Goal: Information Seeking & Learning: Stay updated

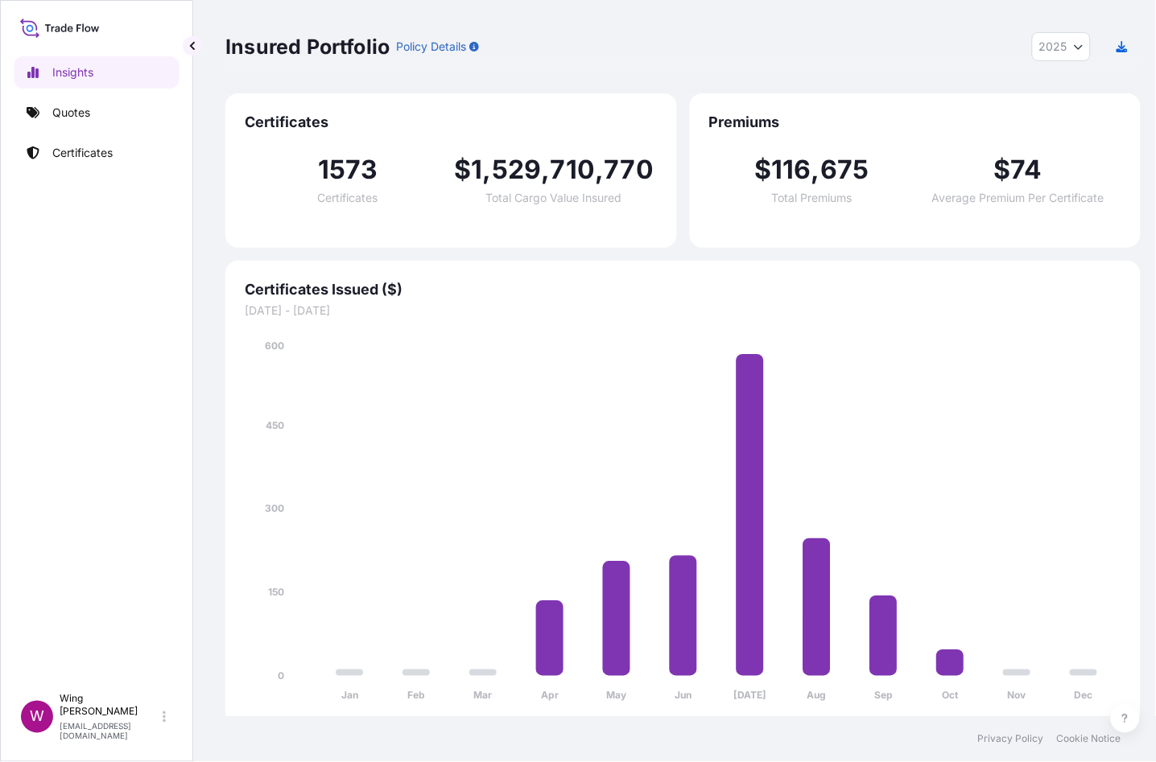
click at [1076, 42] on icon "Year Selector" at bounding box center [1079, 47] width 10 height 10
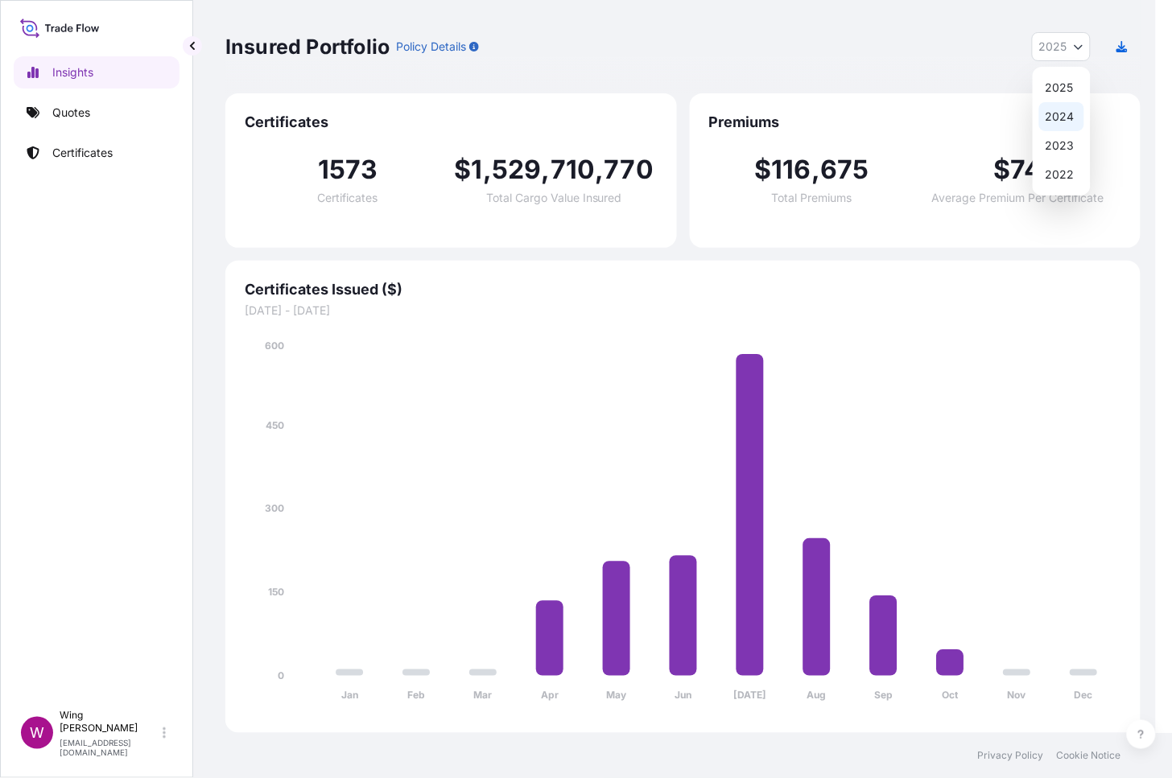
click at [1068, 115] on div "2024" at bounding box center [1061, 116] width 45 height 29
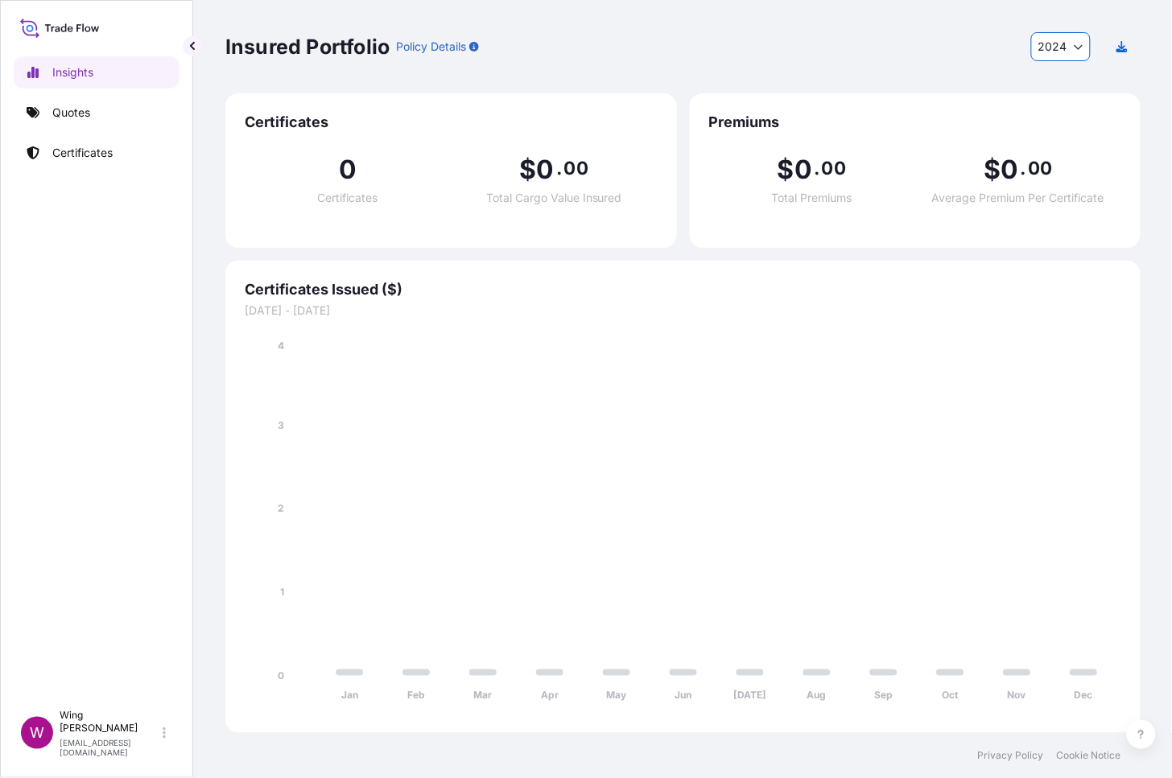
click at [1076, 48] on icon "Year Selector" at bounding box center [1079, 47] width 10 height 10
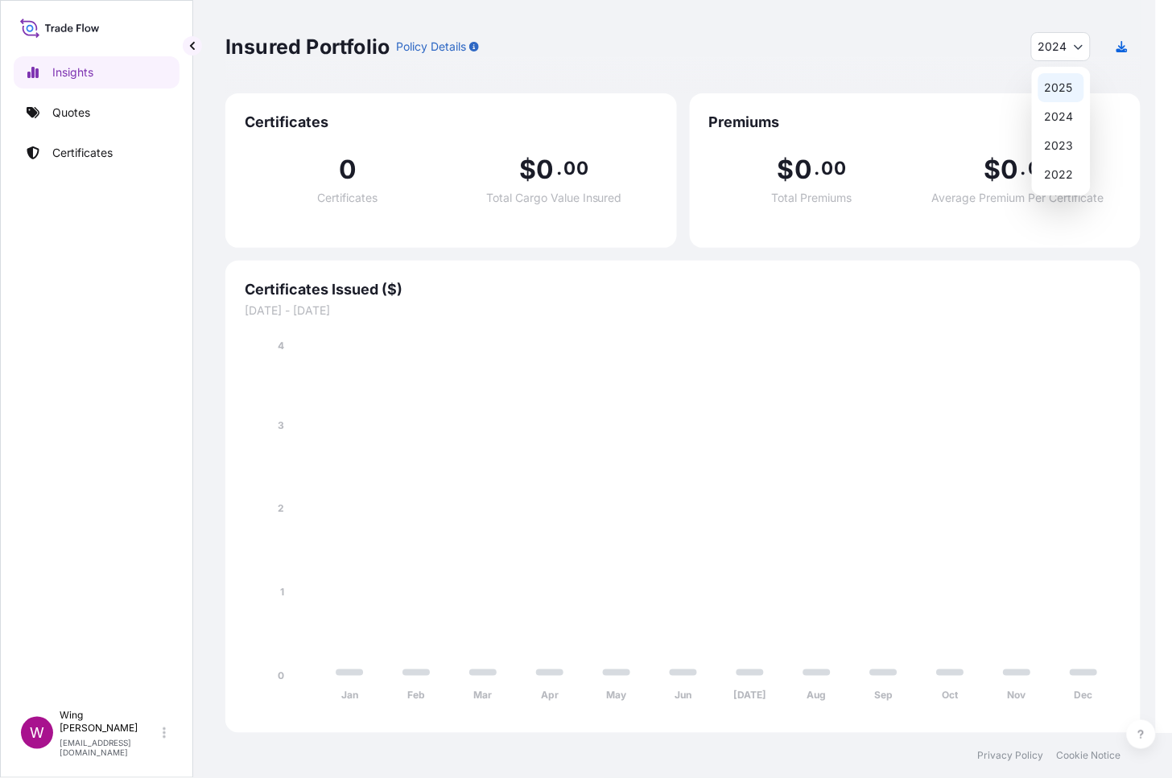
click at [1074, 85] on div "2025" at bounding box center [1061, 87] width 46 height 29
select select "2025"
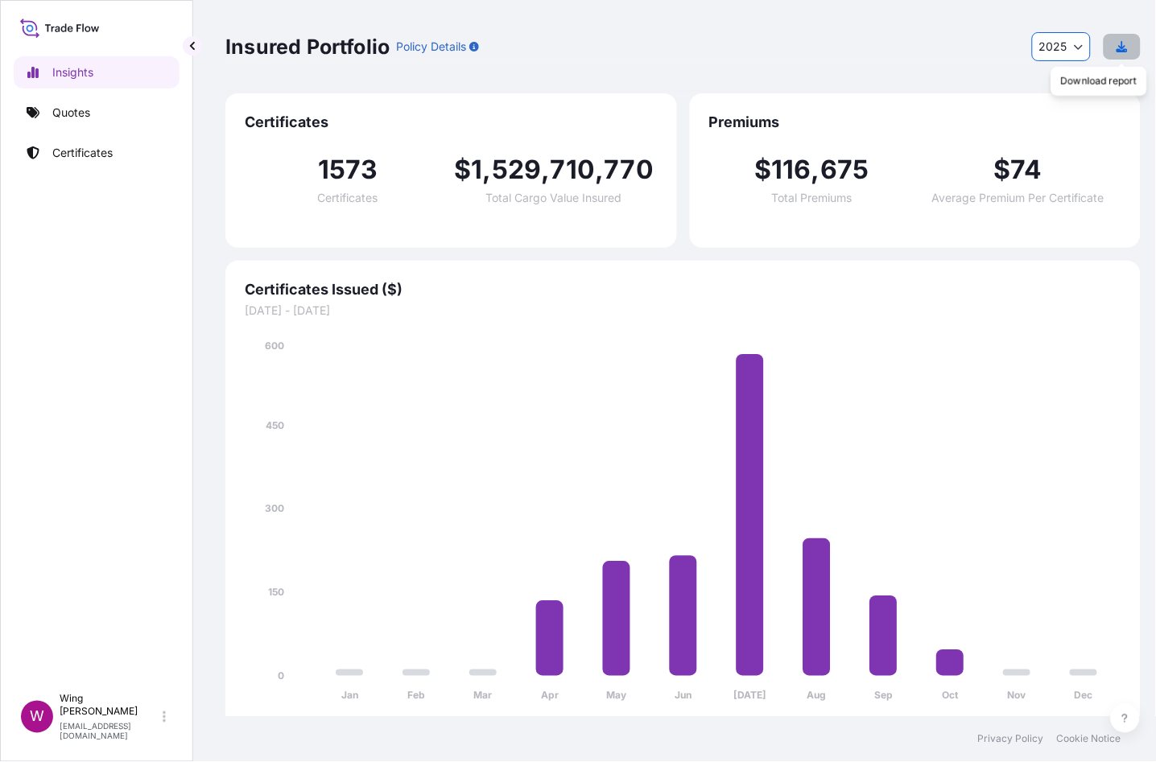
click at [1121, 48] on icon "button" at bounding box center [1121, 46] width 11 height 11
